Goal: Task Accomplishment & Management: Manage account settings

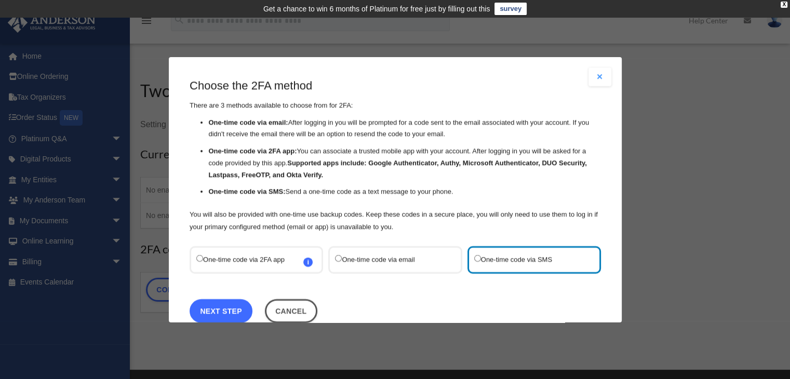
click at [233, 312] on link "Next Step" at bounding box center [221, 311] width 63 height 24
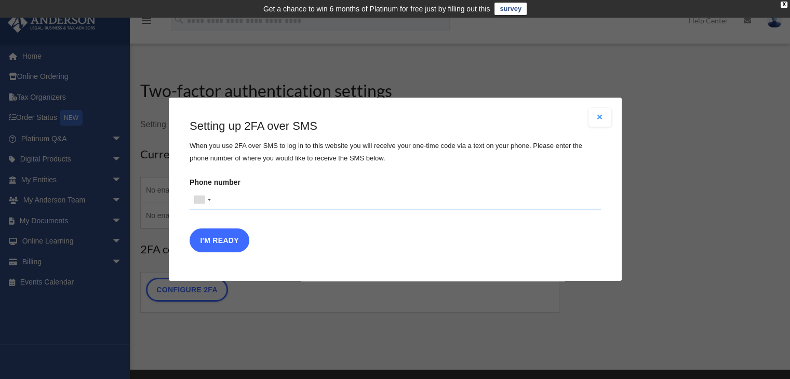
click at [232, 245] on button "I'm Ready" at bounding box center [220, 241] width 60 height 24
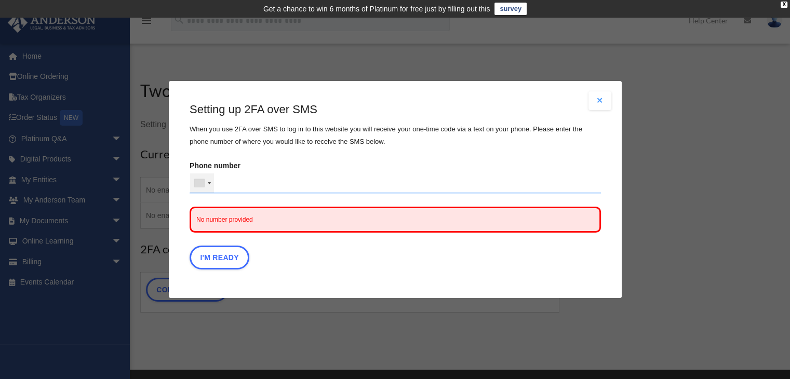
click at [213, 183] on div at bounding box center [202, 184] width 24 height 20
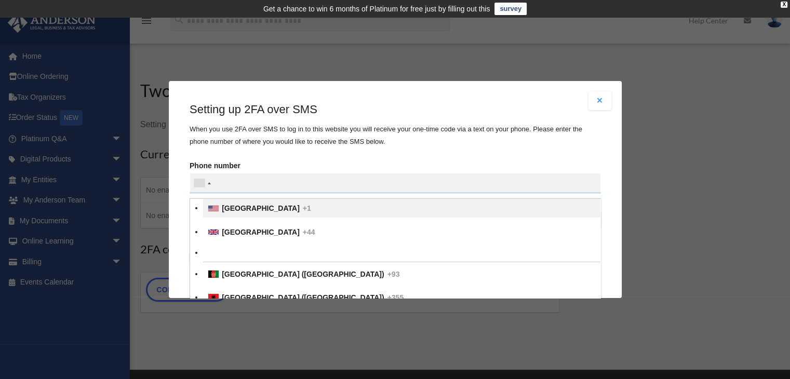
click at [234, 208] on span "United States" at bounding box center [261, 208] width 78 height 8
click at [0, 0] on input "text" at bounding box center [0, 0] width 0 height 0
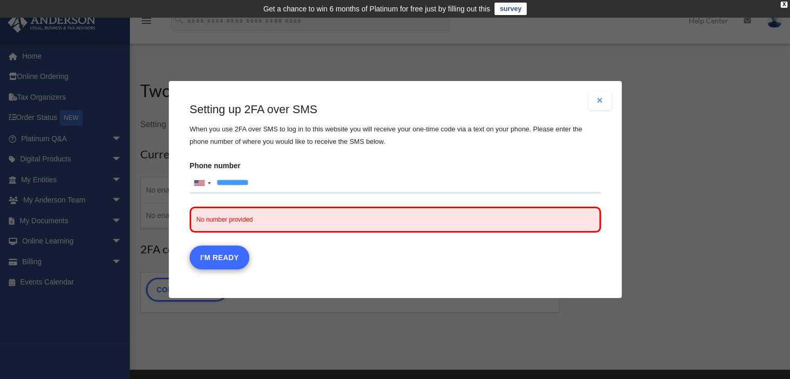
type input "**********"
click at [222, 263] on button "I'm Ready" at bounding box center [220, 258] width 60 height 24
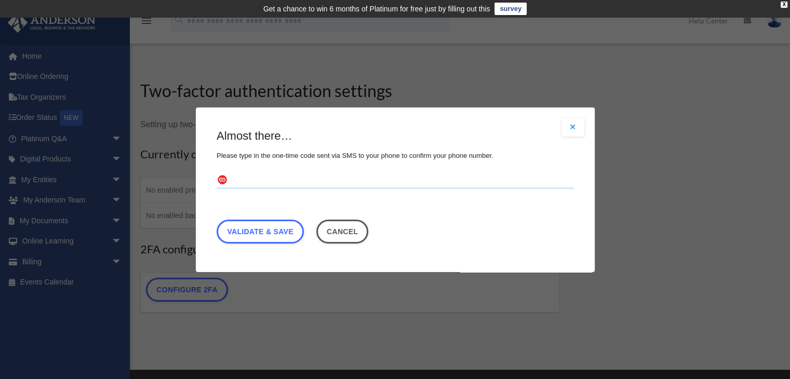
click at [237, 179] on input "text" at bounding box center [396, 180] width 358 height 17
type input "******"
click at [257, 235] on link "Validate & Save" at bounding box center [260, 231] width 87 height 24
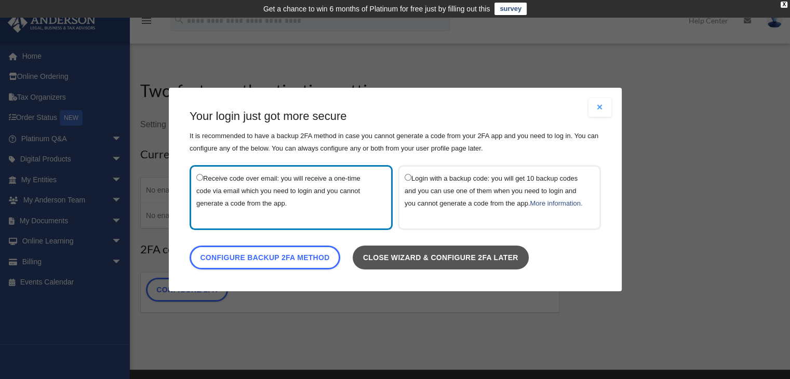
click at [393, 260] on link "Close wizard & configure 2FA later" at bounding box center [440, 258] width 176 height 24
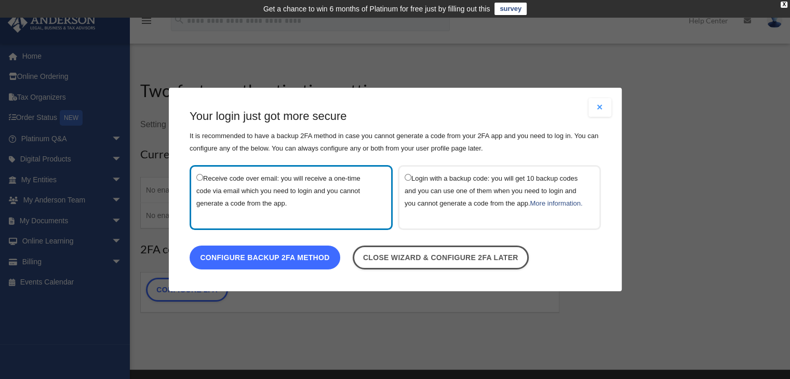
click at [285, 259] on link "Configure backup 2FA method" at bounding box center [265, 258] width 151 height 24
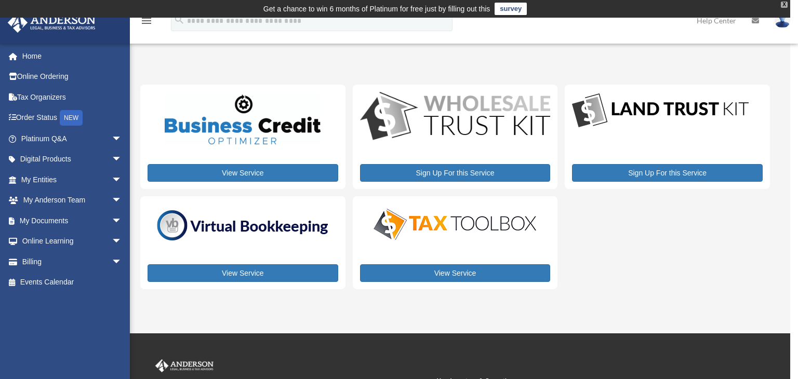
click at [784, 7] on div "X" at bounding box center [784, 5] width 7 height 6
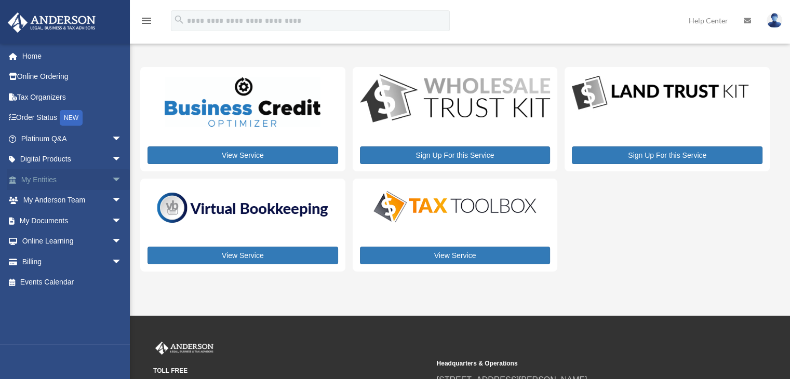
click at [112, 179] on span "arrow_drop_down" at bounding box center [122, 179] width 21 height 21
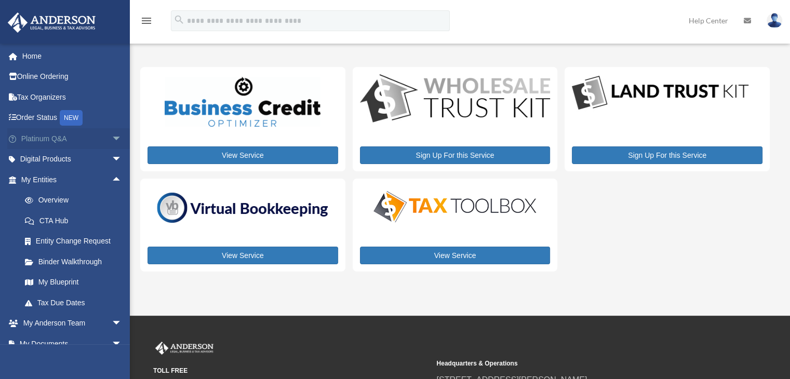
click at [112, 137] on span "arrow_drop_down" at bounding box center [122, 138] width 21 height 21
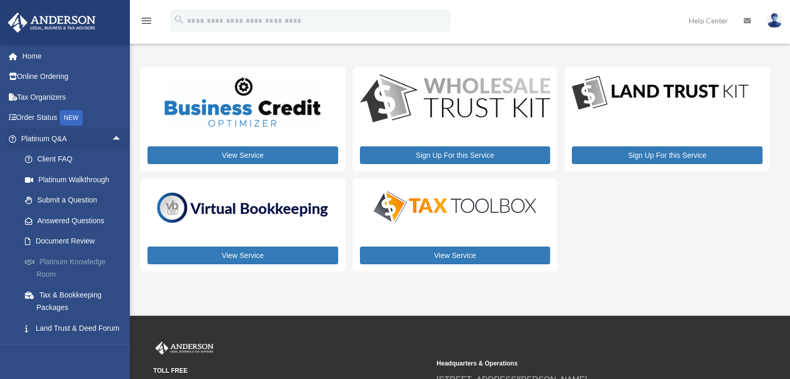
click at [53, 261] on link "Platinum Knowledge Room" at bounding box center [76, 268] width 123 height 33
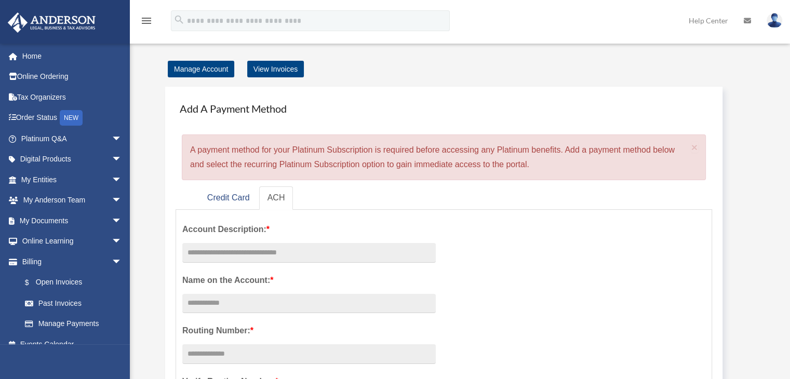
click at [53, 261] on link "Billing arrow_drop_down" at bounding box center [72, 262] width 130 height 21
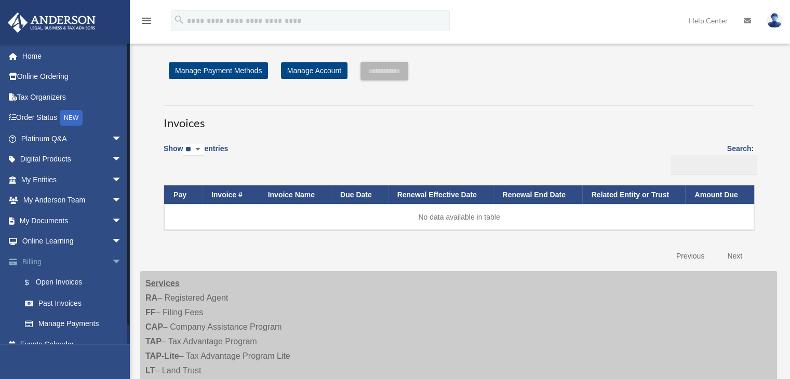
click at [112, 258] on span "arrow_drop_down" at bounding box center [122, 262] width 21 height 21
click at [37, 52] on link "Home" at bounding box center [72, 56] width 130 height 21
click at [112, 139] on span "arrow_drop_down" at bounding box center [122, 138] width 21 height 21
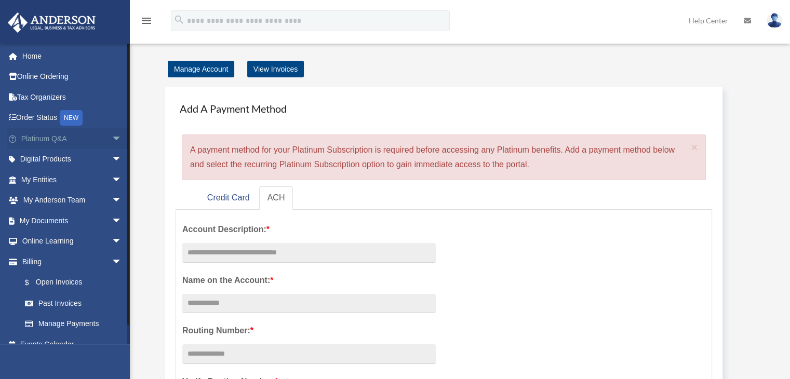
click at [112, 136] on span "arrow_drop_down" at bounding box center [122, 138] width 21 height 21
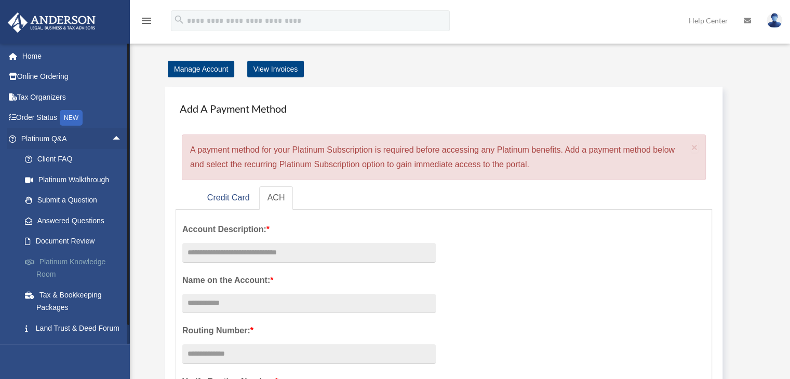
click at [60, 262] on link "Platinum Knowledge Room" at bounding box center [76, 268] width 123 height 33
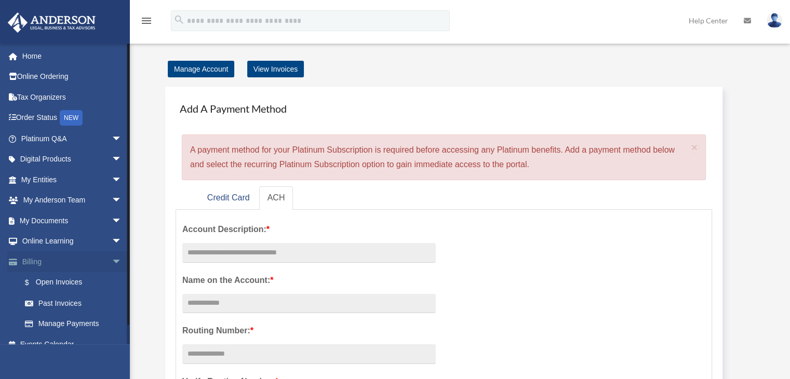
click at [112, 263] on span "arrow_drop_down" at bounding box center [122, 262] width 21 height 21
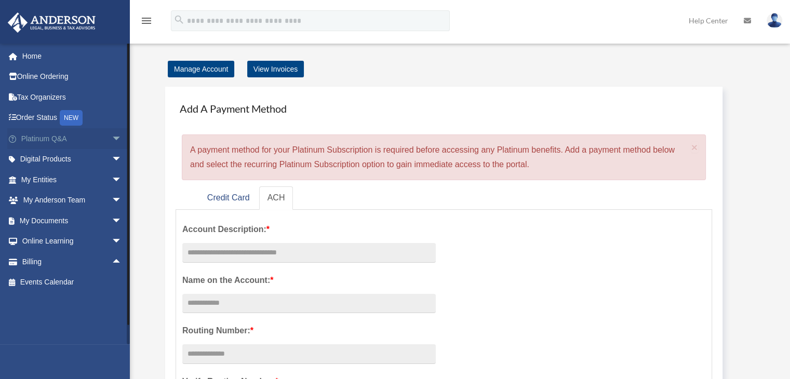
click at [112, 140] on span "arrow_drop_down" at bounding box center [122, 138] width 21 height 21
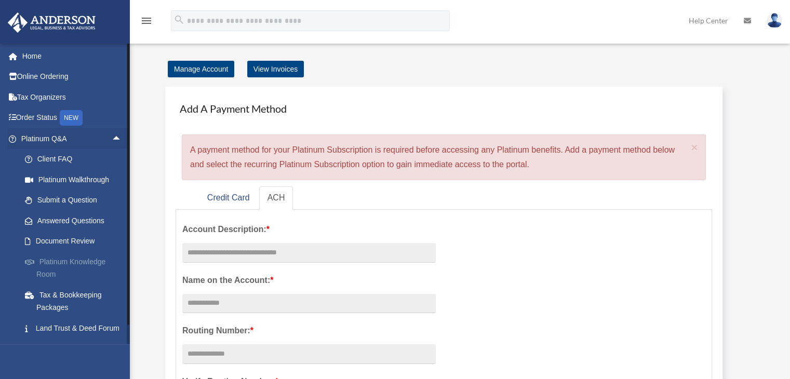
click at [54, 259] on link "Platinum Knowledge Room" at bounding box center [76, 268] width 123 height 33
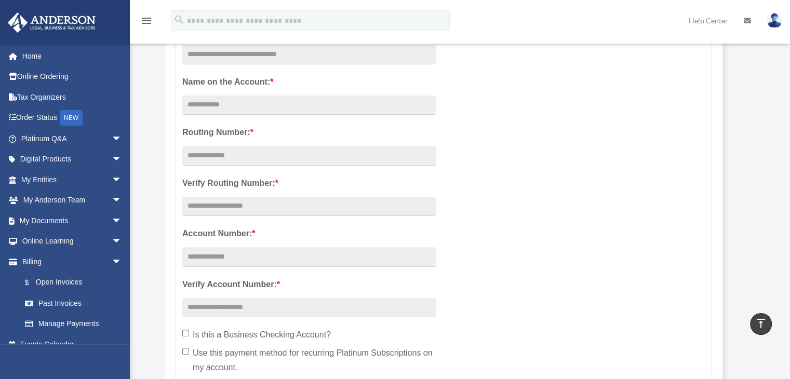
scroll to position [192, 0]
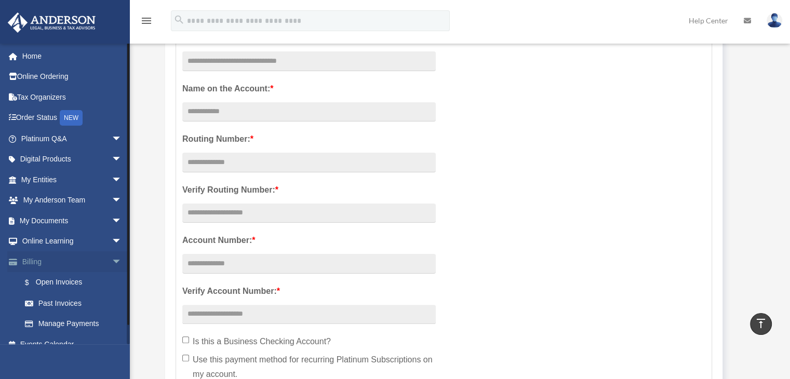
click at [112, 262] on span "arrow_drop_down" at bounding box center [122, 262] width 21 height 21
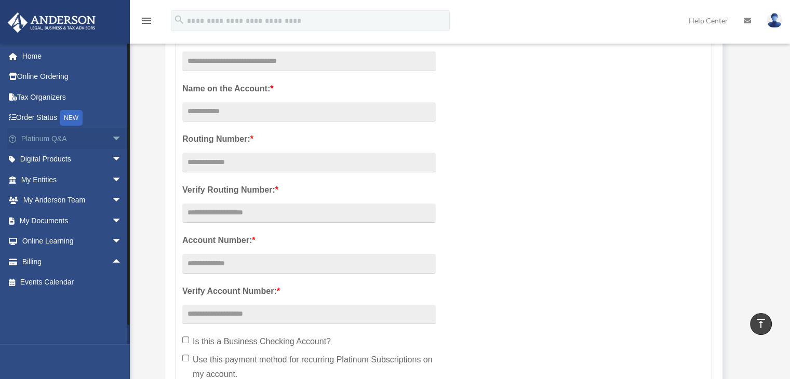
click at [112, 138] on span "arrow_drop_down" at bounding box center [122, 138] width 21 height 21
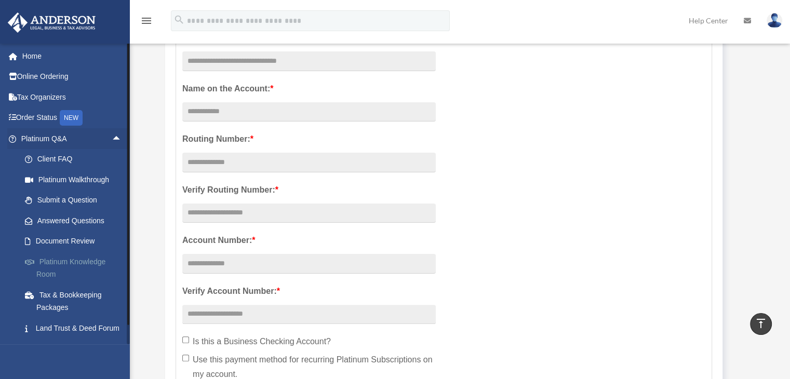
click at [49, 260] on link "Platinum Knowledge Room" at bounding box center [76, 268] width 123 height 33
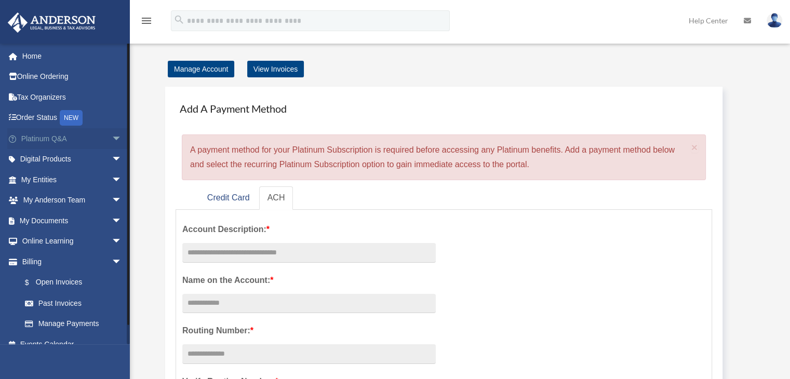
click at [112, 135] on span "arrow_drop_down" at bounding box center [122, 138] width 21 height 21
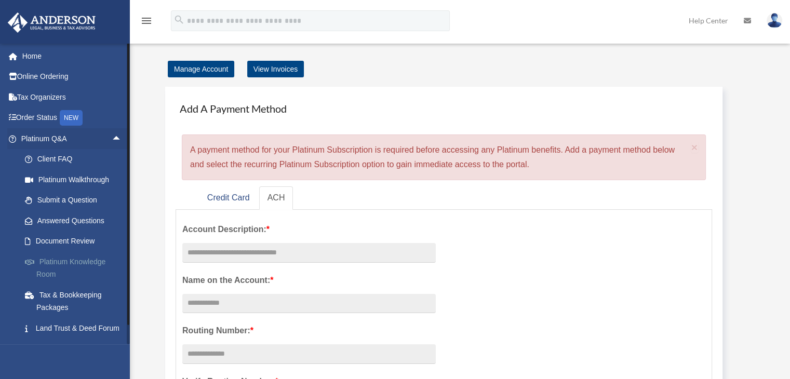
click at [45, 267] on link "Platinum Knowledge Room" at bounding box center [76, 268] width 123 height 33
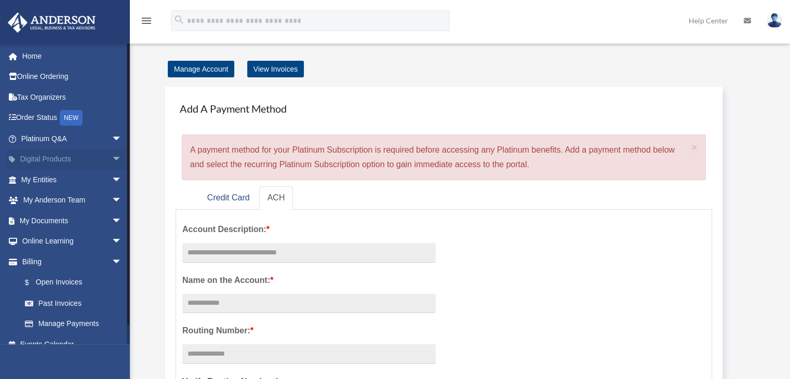
click at [112, 163] on span "arrow_drop_down" at bounding box center [122, 159] width 21 height 21
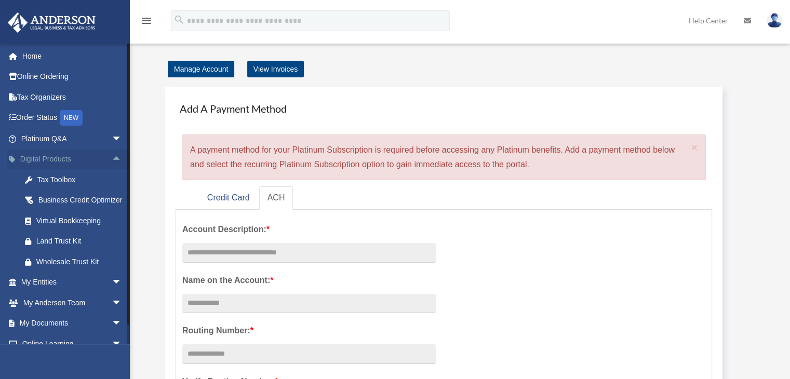
click at [112, 163] on span "arrow_drop_up" at bounding box center [122, 159] width 21 height 21
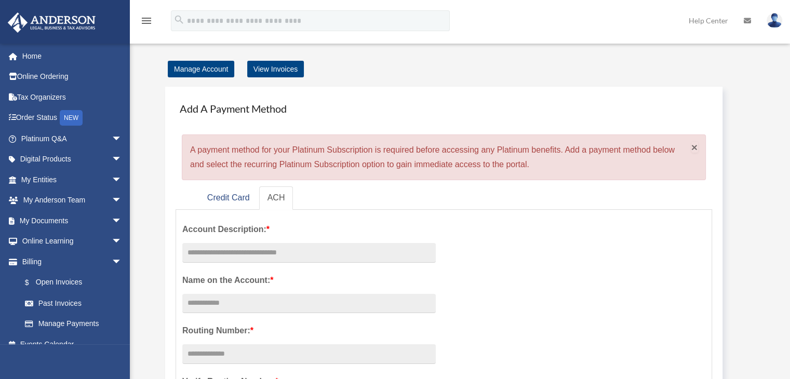
click at [695, 148] on span "×" at bounding box center [695, 147] width 7 height 12
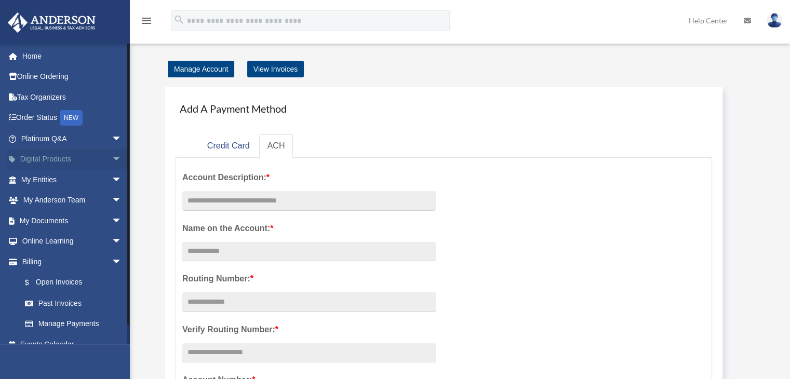
click at [112, 164] on span "arrow_drop_down" at bounding box center [122, 159] width 21 height 21
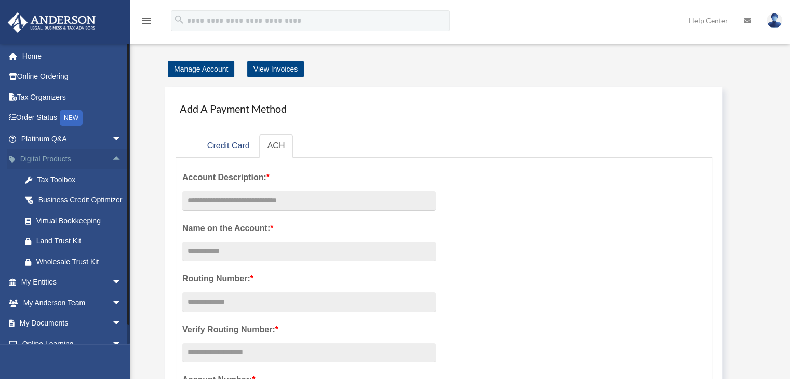
click at [112, 158] on span "arrow_drop_up" at bounding box center [122, 159] width 21 height 21
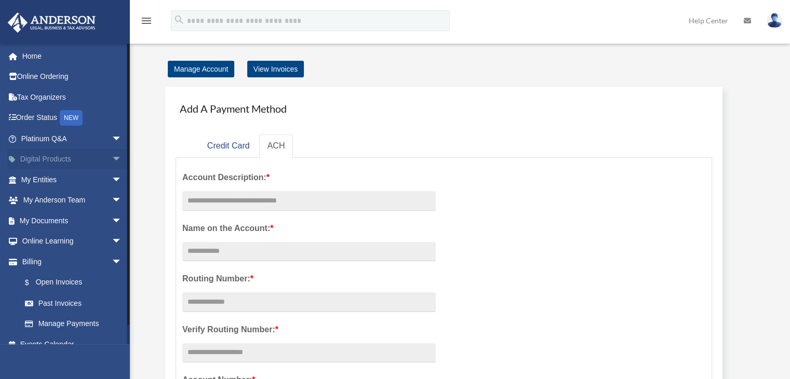
click at [112, 158] on span "arrow_drop_down" at bounding box center [122, 159] width 21 height 21
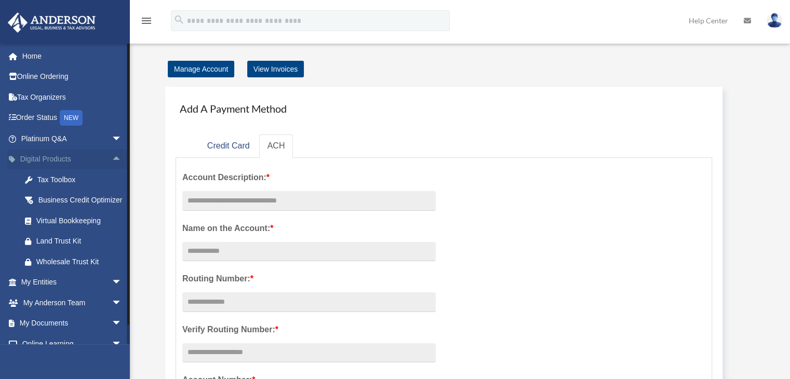
click at [112, 161] on span "arrow_drop_up" at bounding box center [122, 159] width 21 height 21
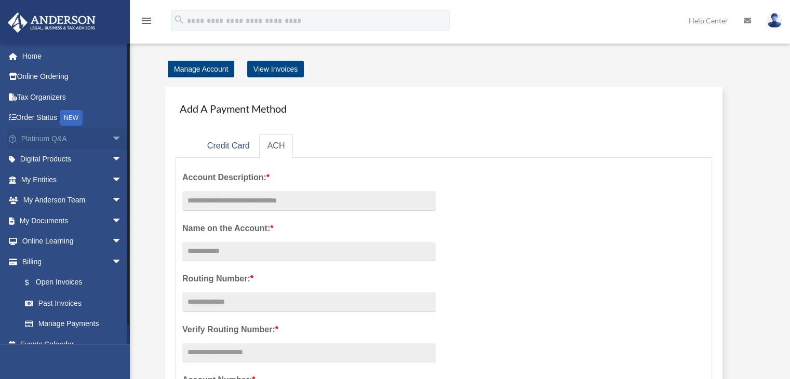
click at [112, 137] on span "arrow_drop_down" at bounding box center [122, 138] width 21 height 21
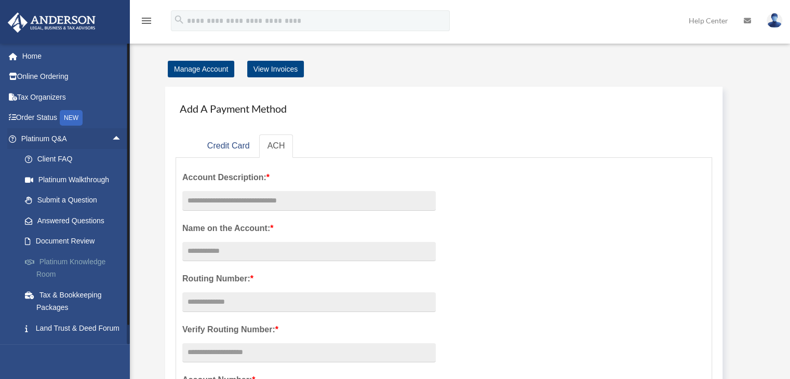
click at [52, 263] on link "Platinum Knowledge Room" at bounding box center [76, 268] width 123 height 33
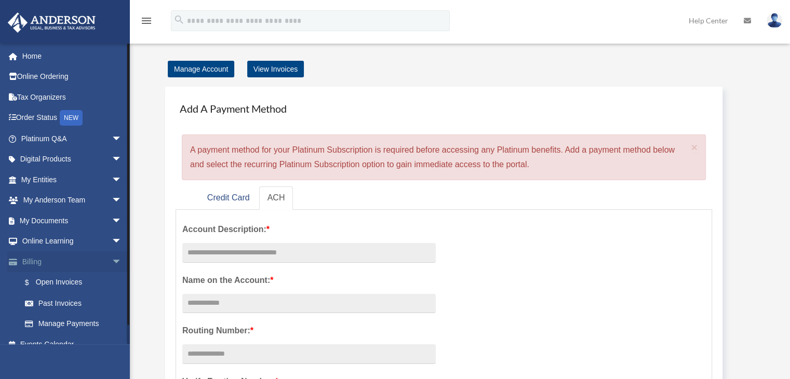
click at [112, 259] on span "arrow_drop_down" at bounding box center [122, 262] width 21 height 21
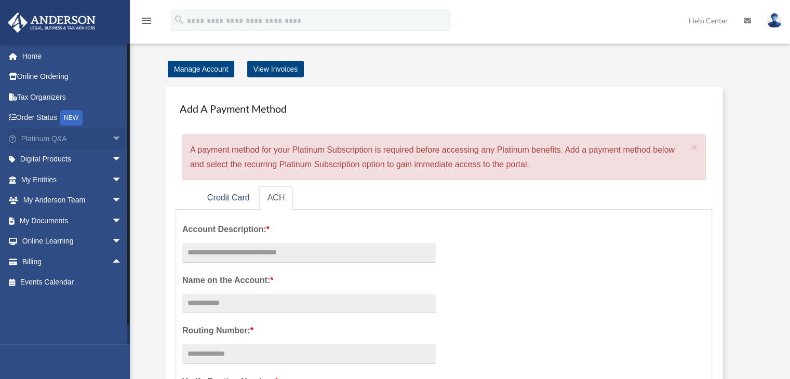
click at [51, 140] on link "Platinum Q&A arrow_drop_down" at bounding box center [72, 138] width 130 height 21
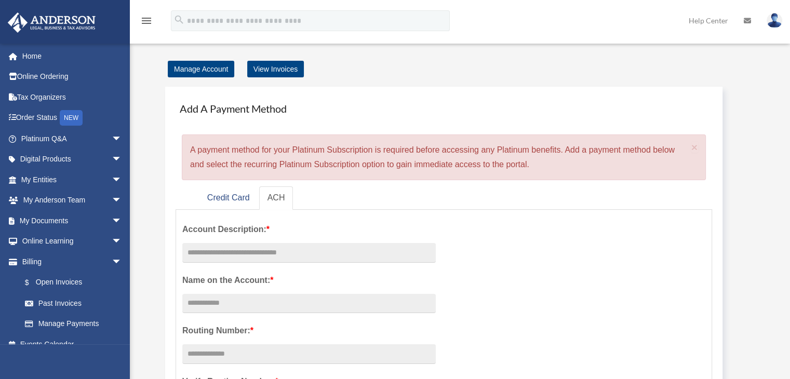
click at [51, 140] on link "Platinum Q&A arrow_drop_down" at bounding box center [72, 138] width 130 height 21
